Goal: Task Accomplishment & Management: Use online tool/utility

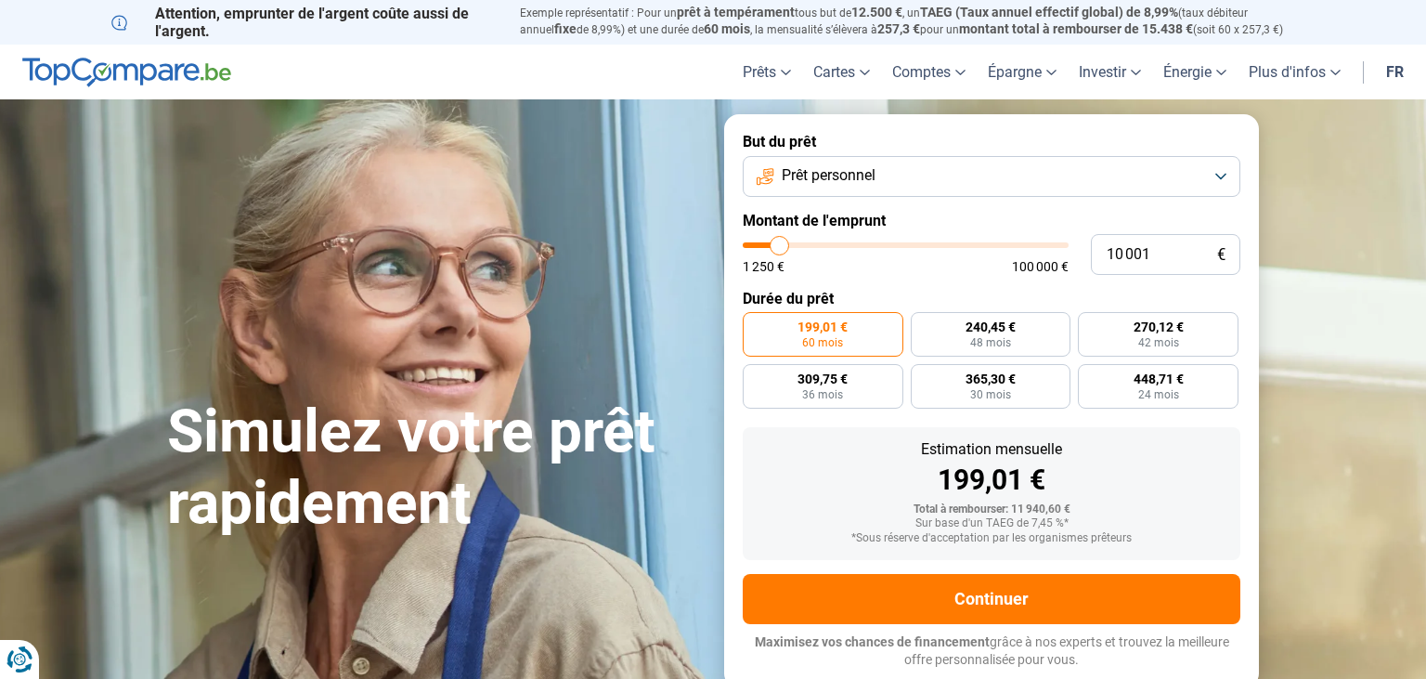
type input "10 500"
type input "10500"
type input "11 000"
type input "11000"
type input "11 500"
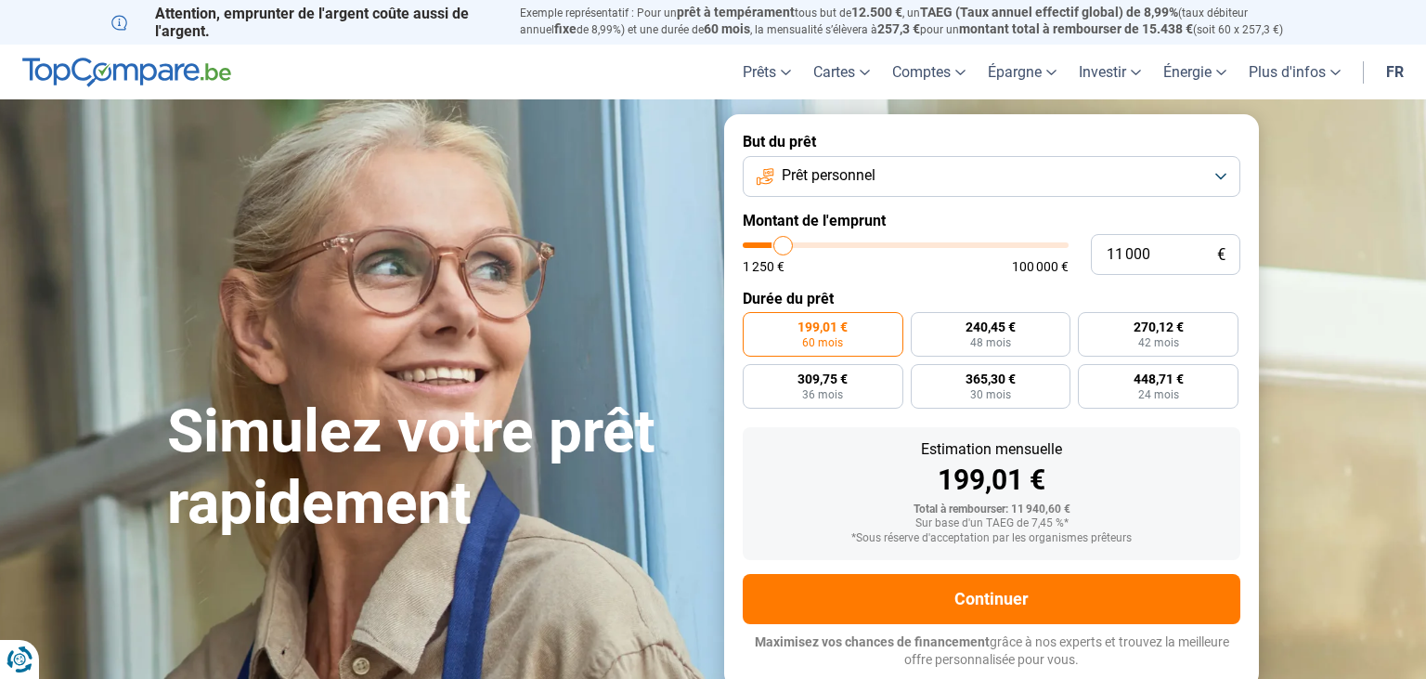
type input "11500"
type input "11 750"
type input "11750"
type input "12 000"
type input "12000"
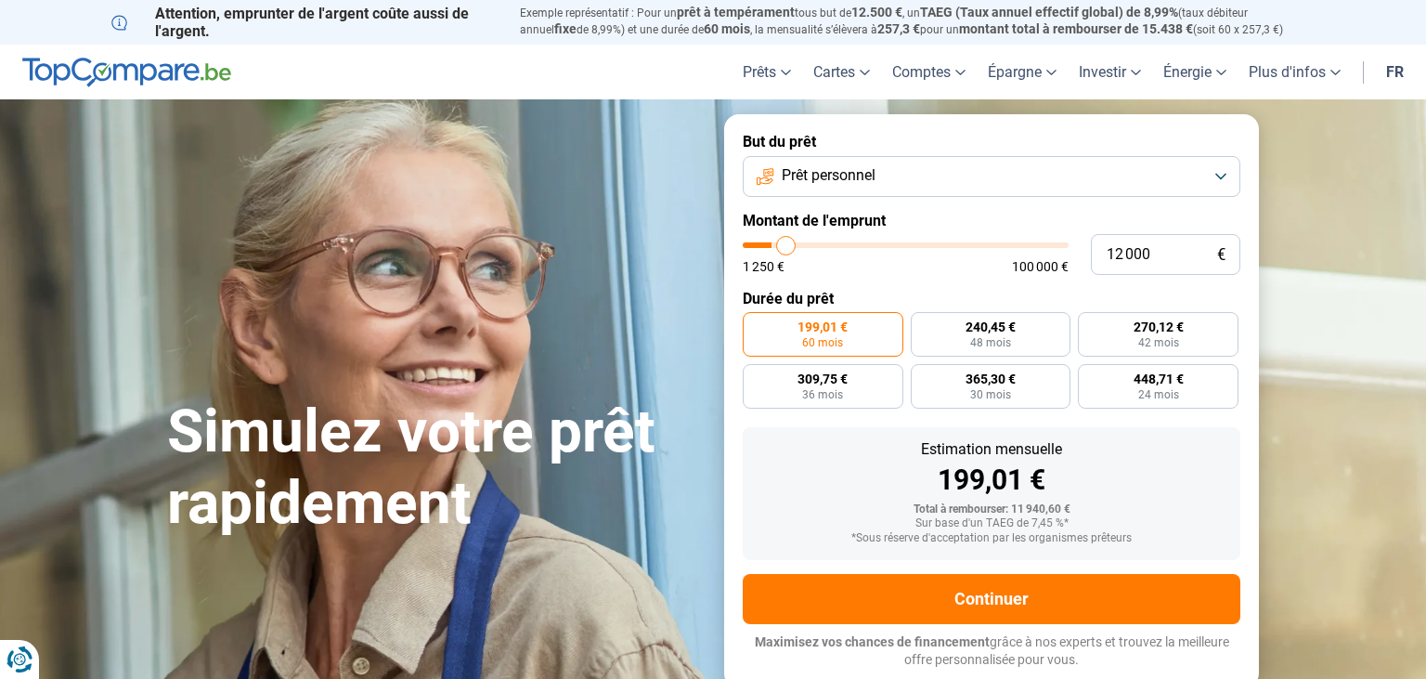
type input "12 250"
type input "12250"
type input "12 500"
type input "12500"
type input "13 250"
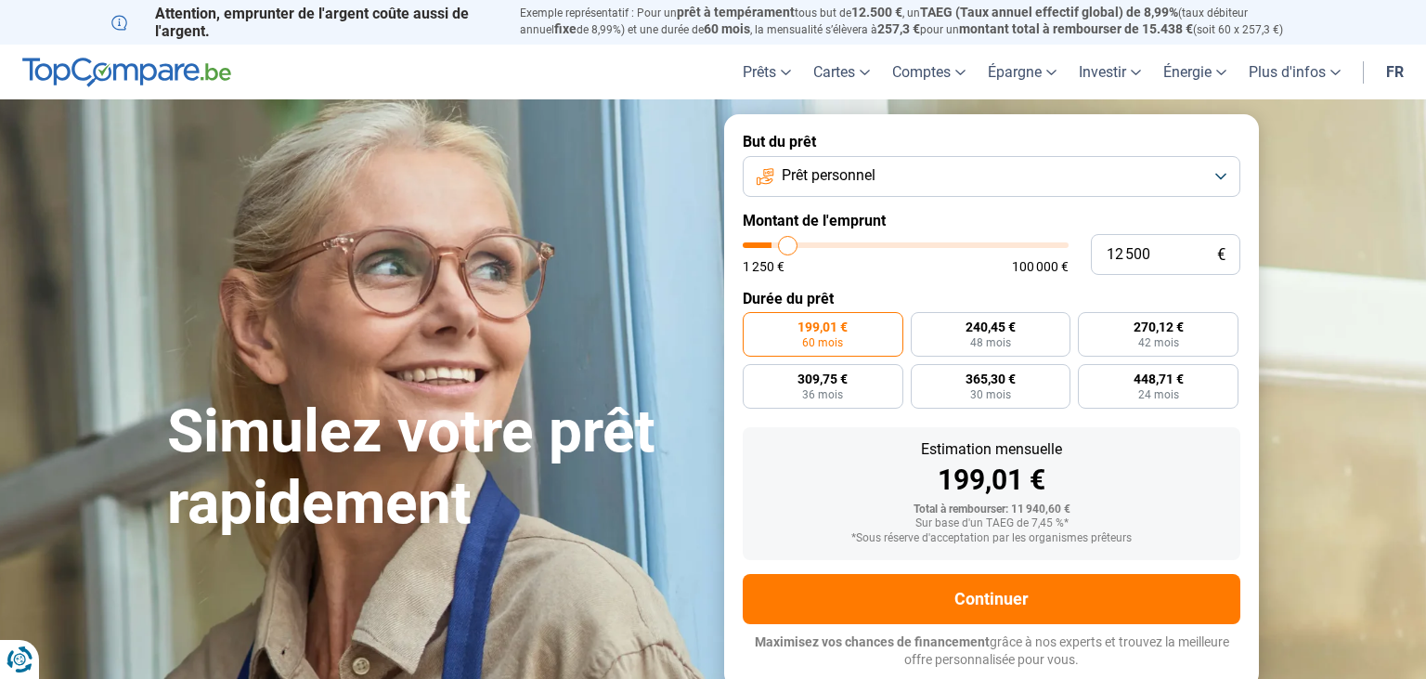
type input "13250"
type input "13 750"
type input "13750"
type input "14 500"
type input "14500"
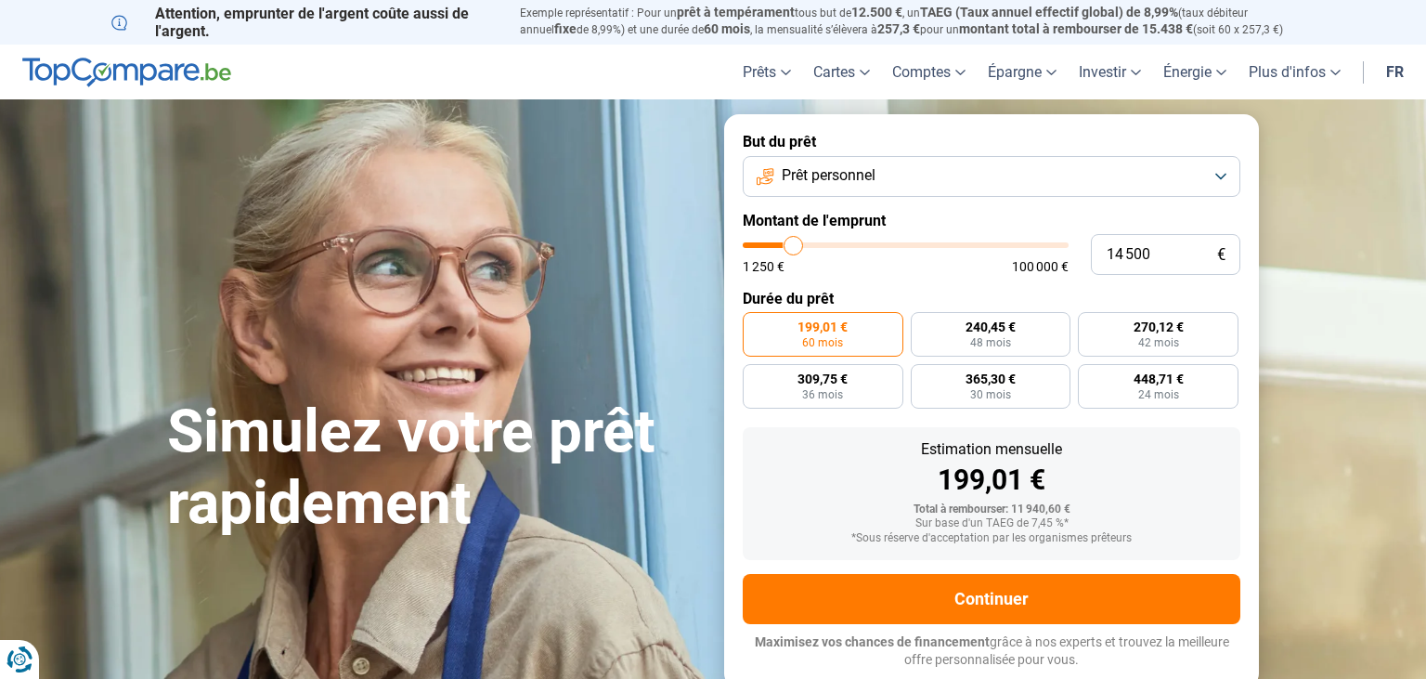
type input "14 750"
type input "14750"
type input "15 000"
type input "15000"
type input "15 750"
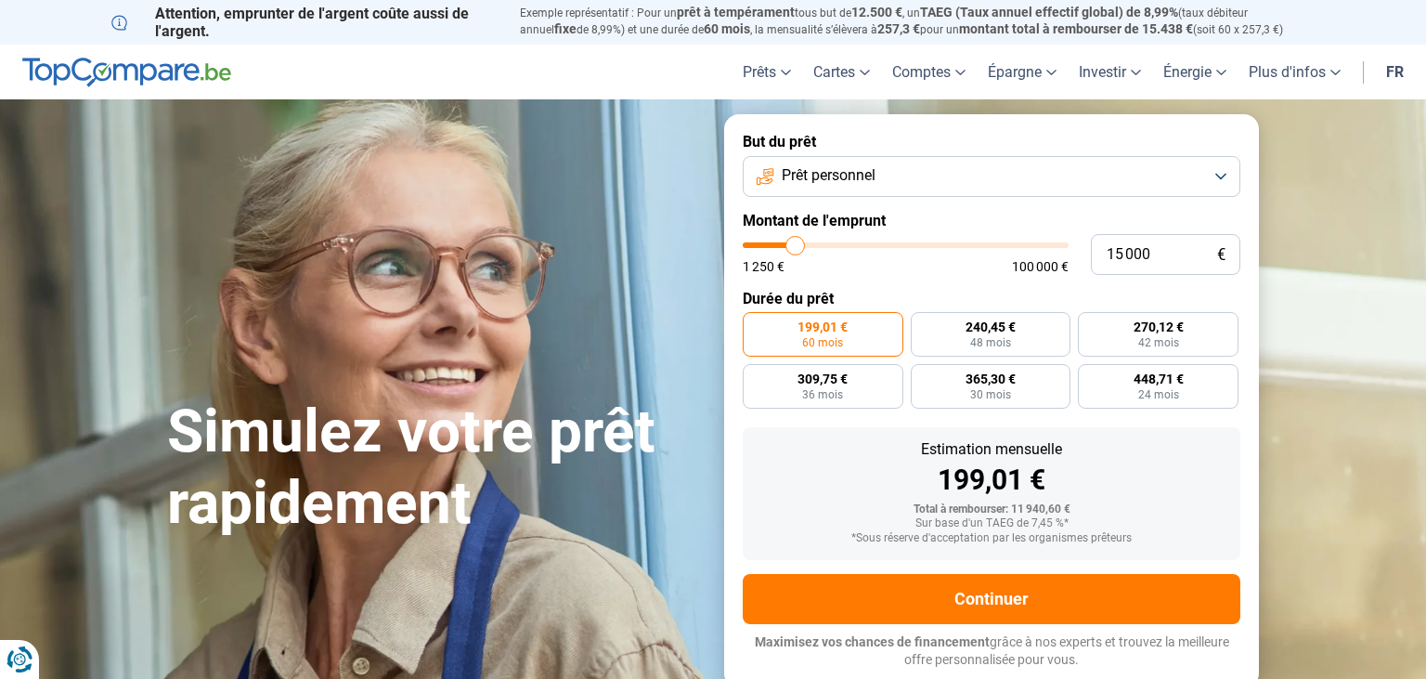
type input "15750"
type input "16 250"
type input "16250"
type input "16 500"
type input "16500"
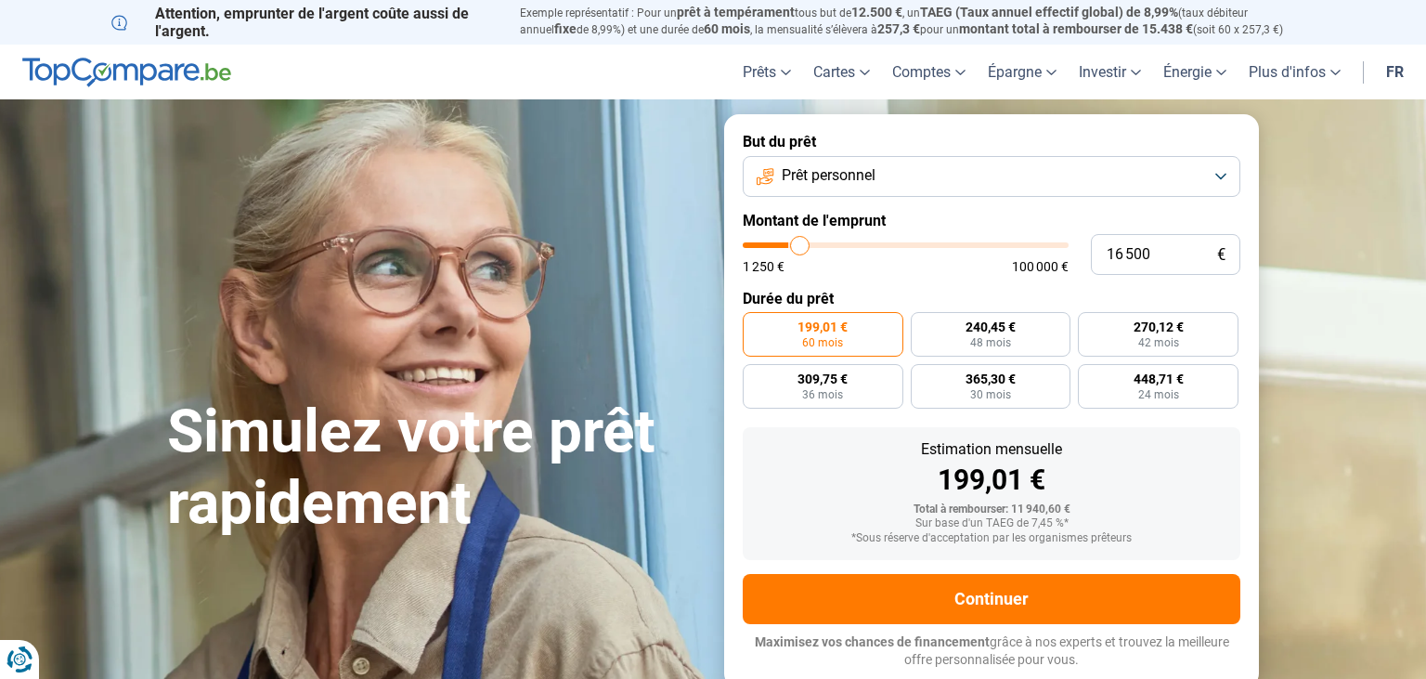
type input "17 000"
type input "17000"
type input "17 250"
type input "17250"
type input "17 500"
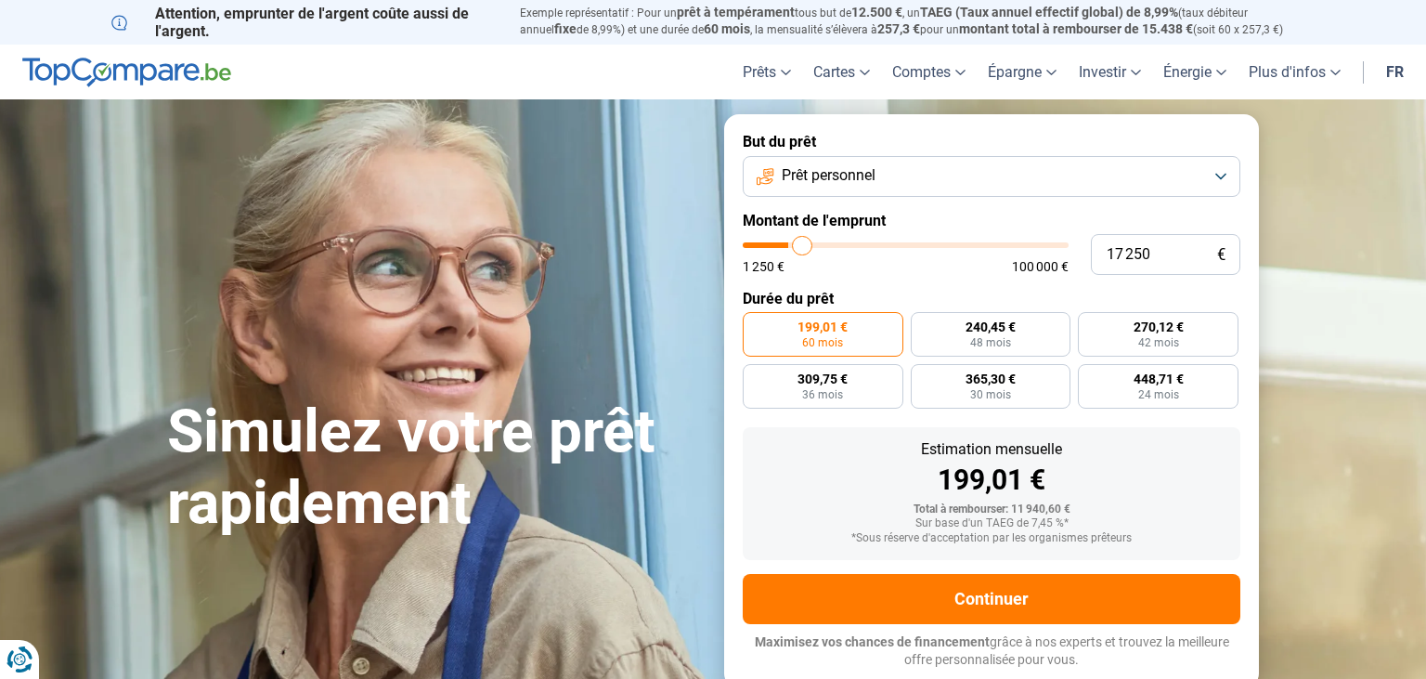
type input "17500"
type input "17 750"
type input "17750"
type input "18 500"
type input "18500"
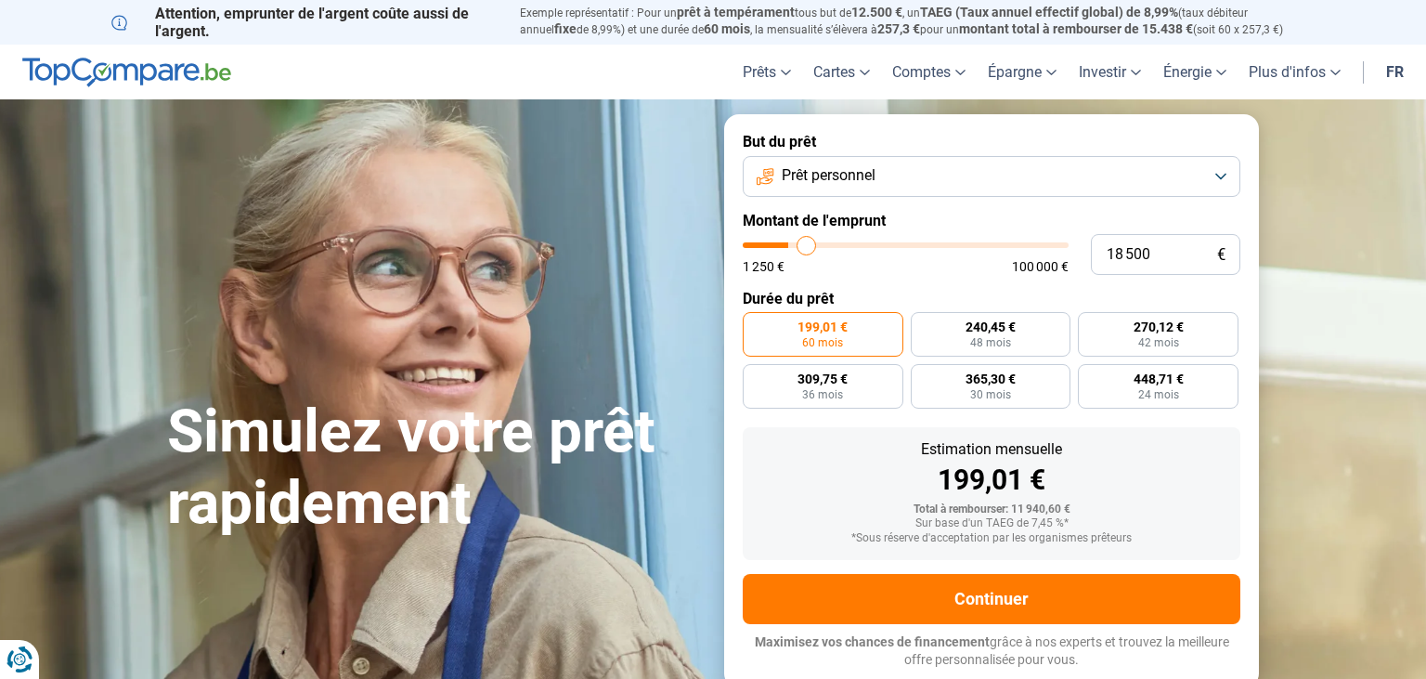
type input "19 000"
type input "19000"
type input "19 500"
type input "19500"
type input "19 750"
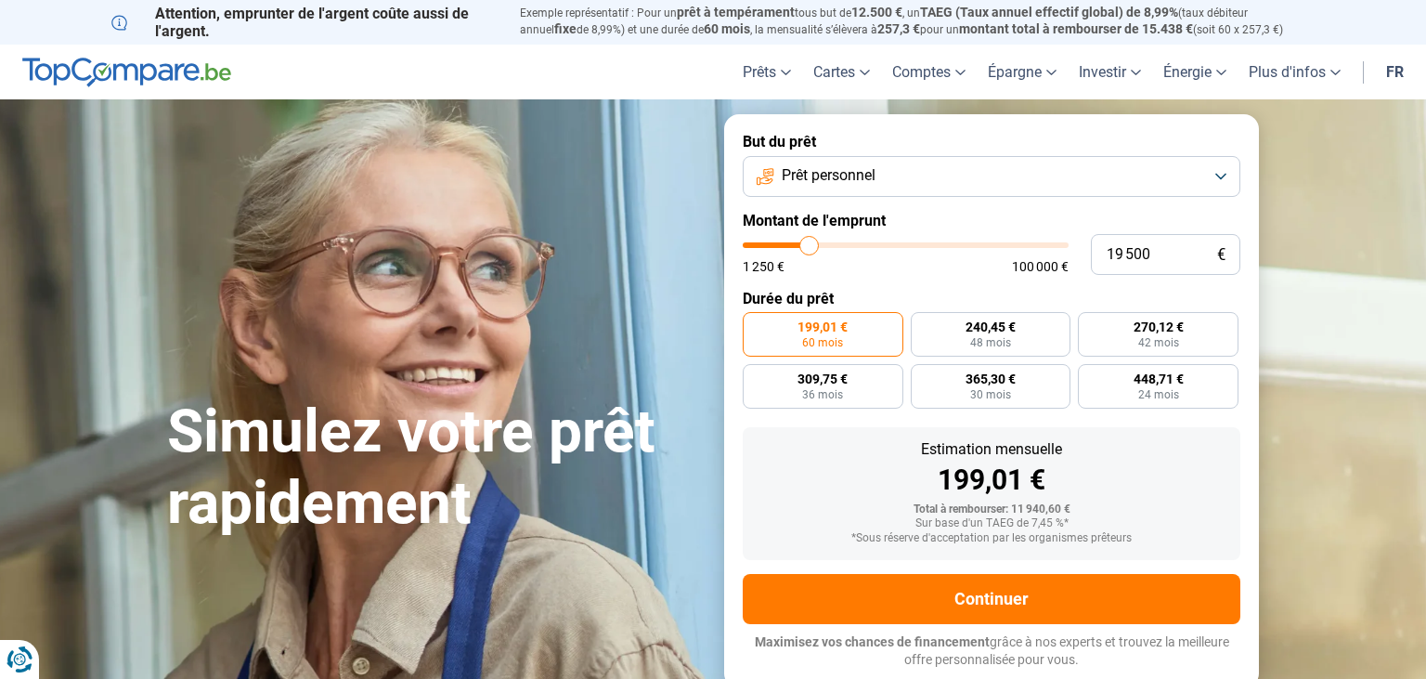
type input "19750"
type input "20 000"
type input "20000"
type input "20 500"
type input "20500"
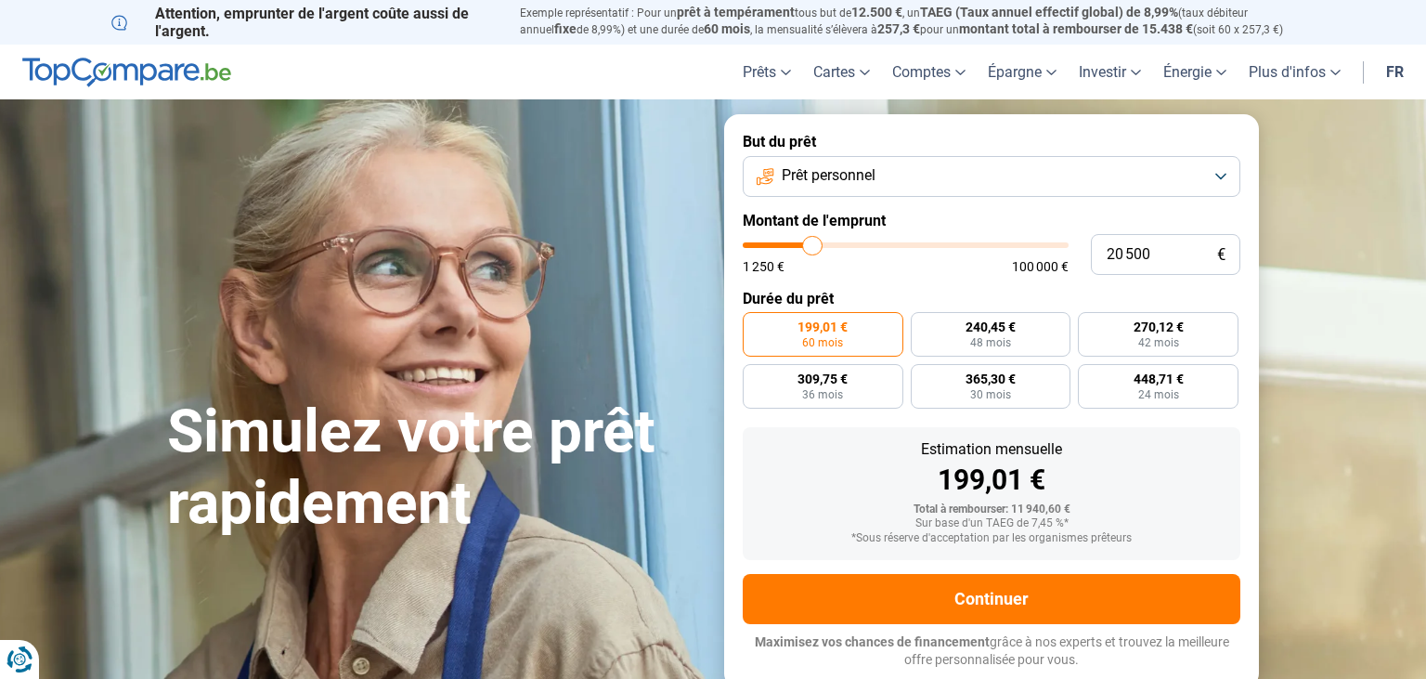
type input "20 750"
drag, startPoint x: 782, startPoint y: 240, endPoint x: 813, endPoint y: 243, distance: 31.8
type input "20750"
click at [813, 243] on input "range" at bounding box center [906, 245] width 326 height 6
radio input "false"
